Goal: Transaction & Acquisition: Subscribe to service/newsletter

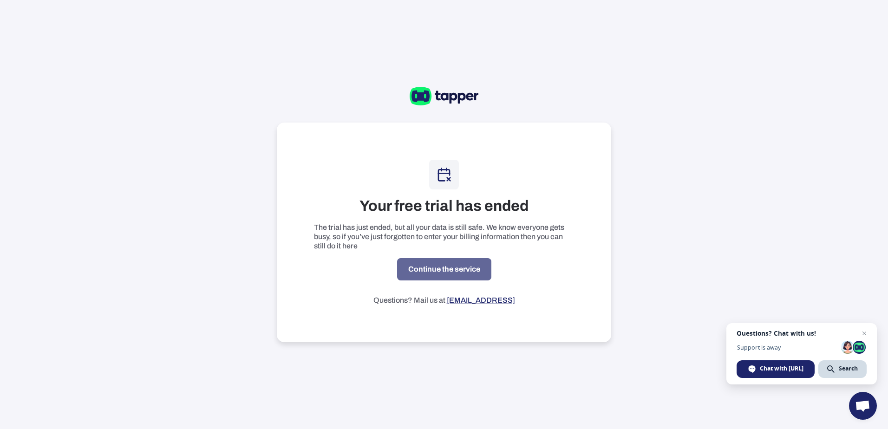
click at [466, 270] on link "Continue the service" at bounding box center [444, 269] width 94 height 22
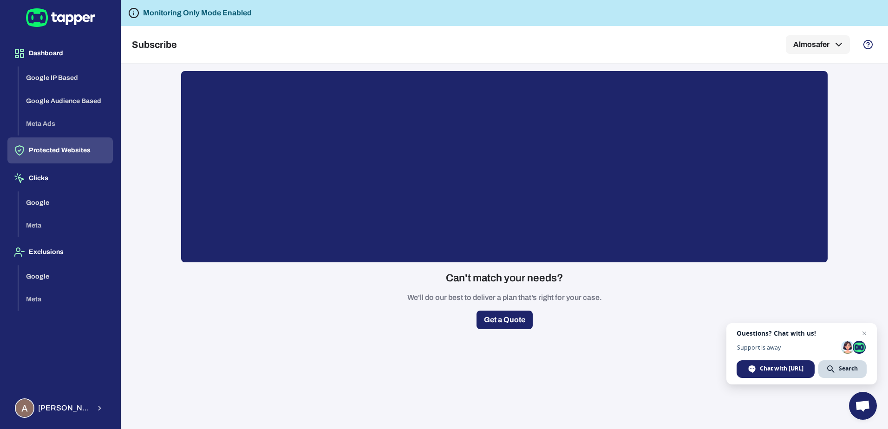
click at [56, 154] on button "Protected Websites" at bounding box center [59, 150] width 105 height 26
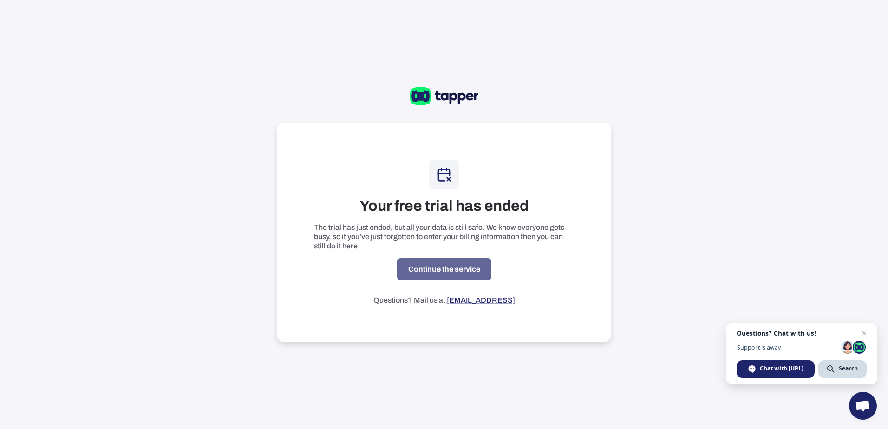
click at [448, 266] on link "Continue the service" at bounding box center [444, 269] width 94 height 22
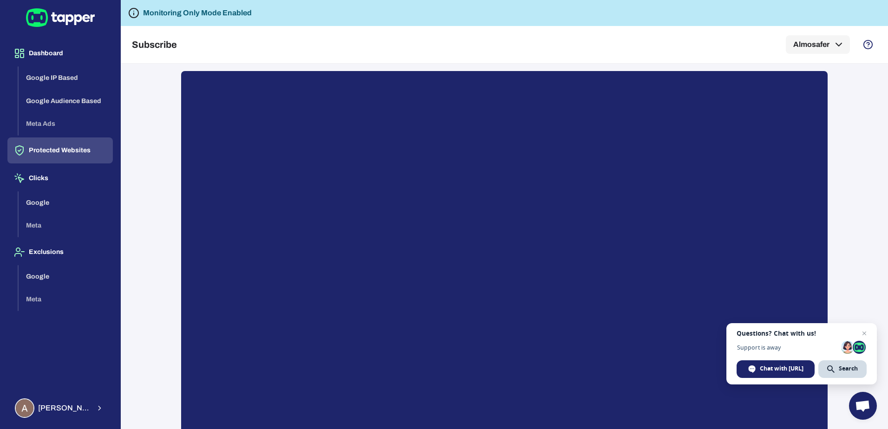
click at [56, 148] on button "Protected Websites" at bounding box center [59, 150] width 105 height 26
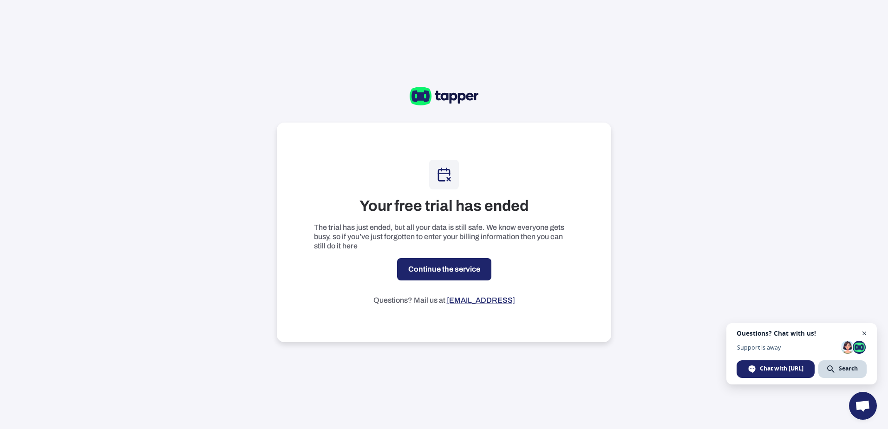
click at [866, 330] on span "Open chat" at bounding box center [864, 334] width 12 height 12
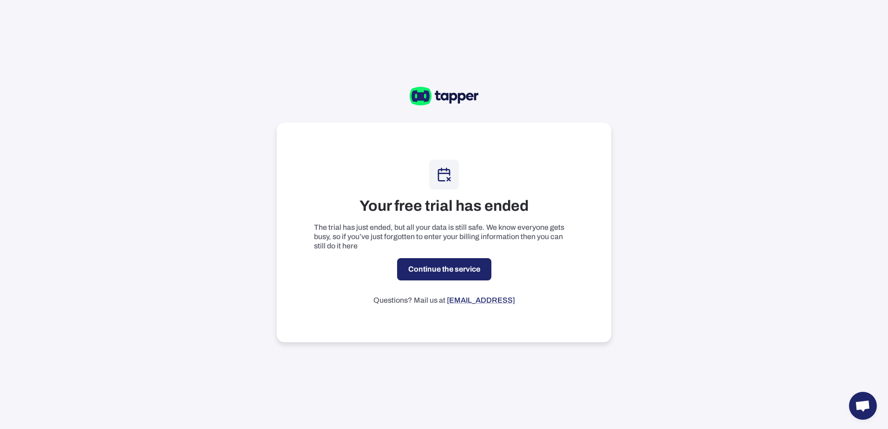
click at [445, 274] on link "Continue the service" at bounding box center [444, 269] width 94 height 22
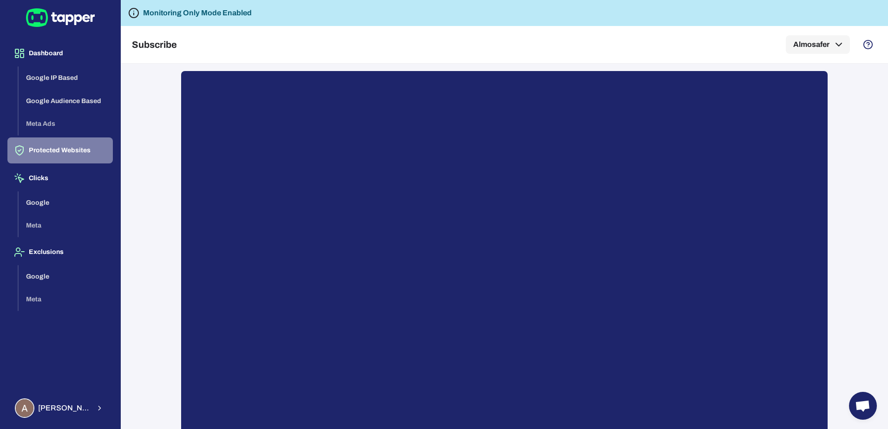
click at [102, 147] on button "Protected Websites" at bounding box center [59, 150] width 105 height 26
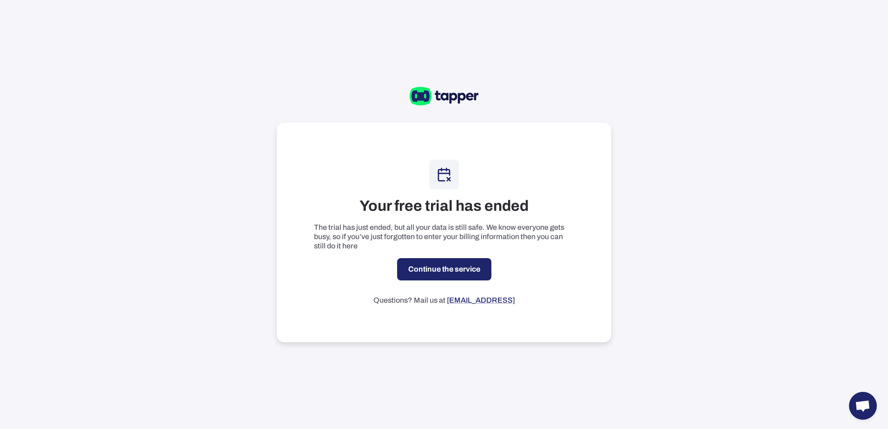
click at [458, 283] on div "Your free trial has ended The trial has just ended, but all your data is still …" at bounding box center [444, 233] width 334 height 220
click at [461, 274] on link "Continue the service" at bounding box center [444, 269] width 94 height 22
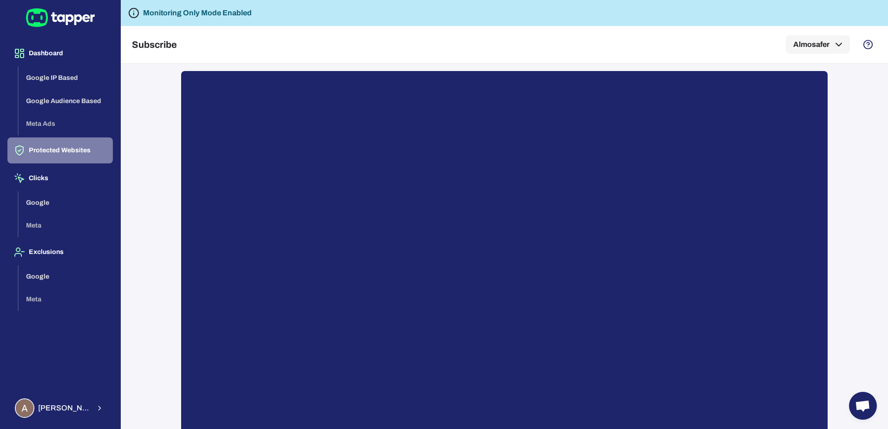
click at [73, 150] on button "Protected Websites" at bounding box center [59, 150] width 105 height 26
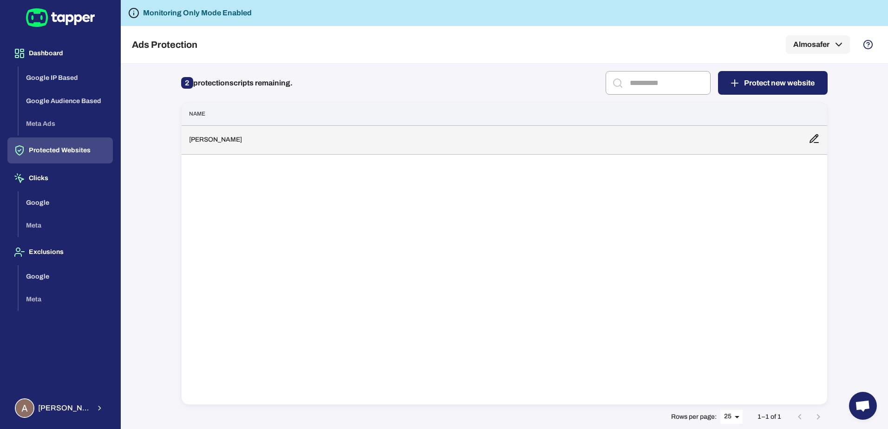
click at [238, 139] on td "Al Mosafer" at bounding box center [491, 139] width 619 height 29
